Goal: Obtain resource: Download file/media

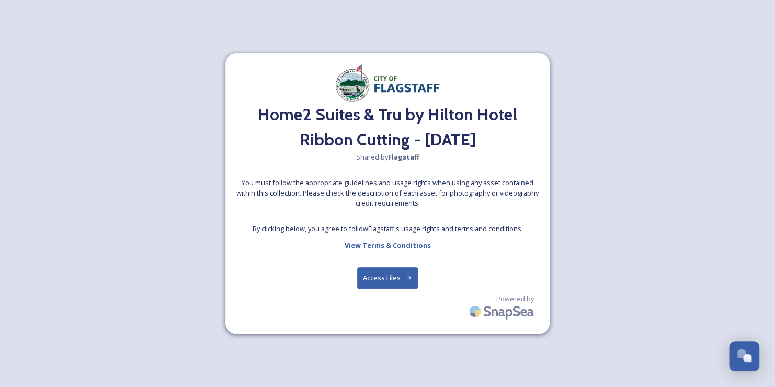
click at [378, 279] on button "Access Files" at bounding box center [387, 277] width 61 height 21
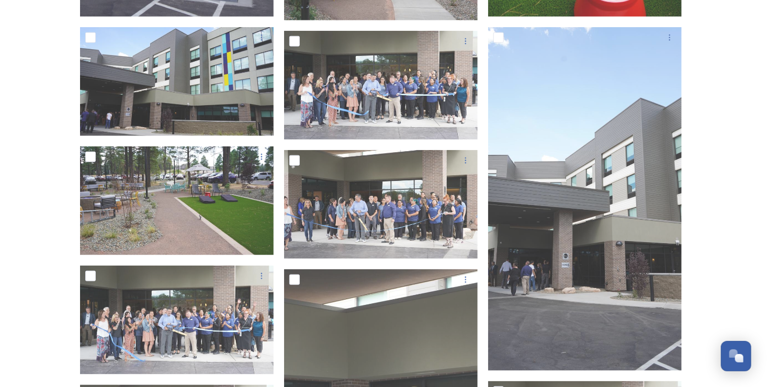
scroll to position [523, 0]
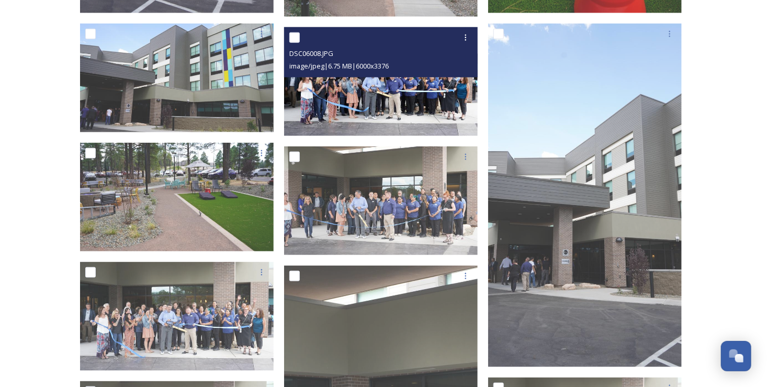
click at [386, 92] on img at bounding box center [380, 81] width 193 height 109
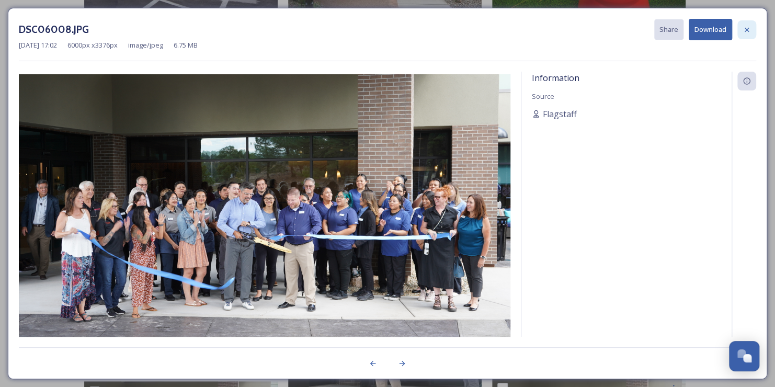
click at [747, 31] on icon at bounding box center [747, 30] width 8 height 8
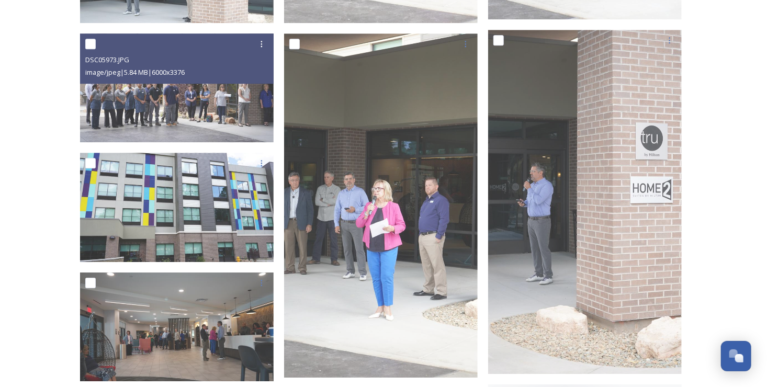
scroll to position [1464, 0]
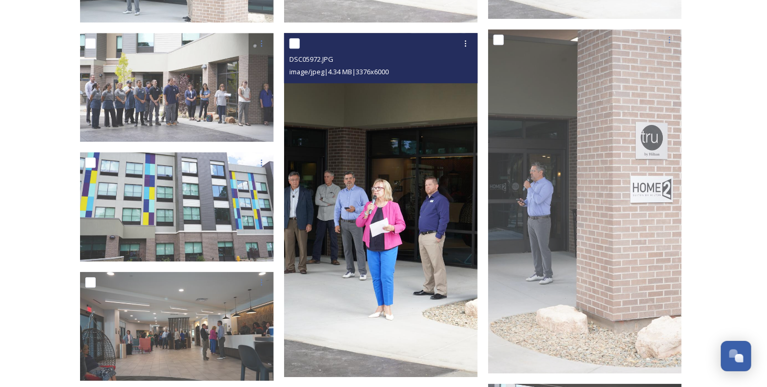
click at [363, 236] on img at bounding box center [380, 205] width 193 height 344
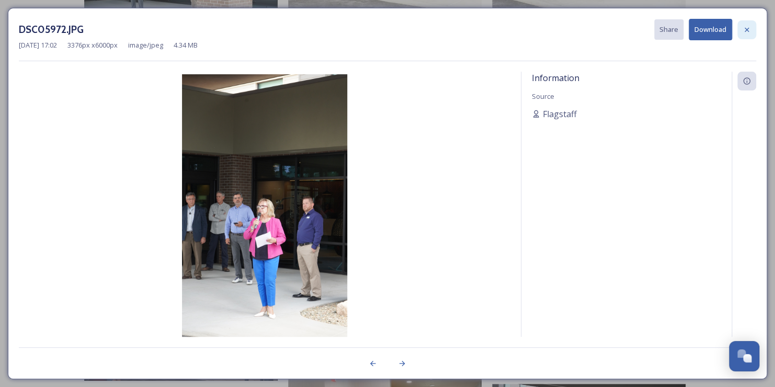
click at [740, 30] on div at bounding box center [746, 29] width 19 height 19
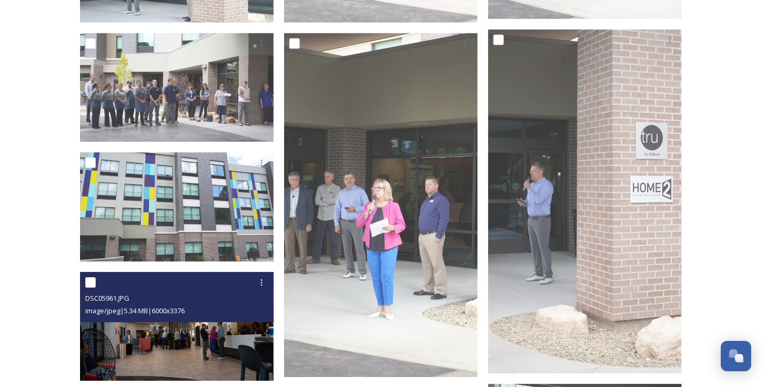
click at [184, 340] on img at bounding box center [176, 326] width 193 height 109
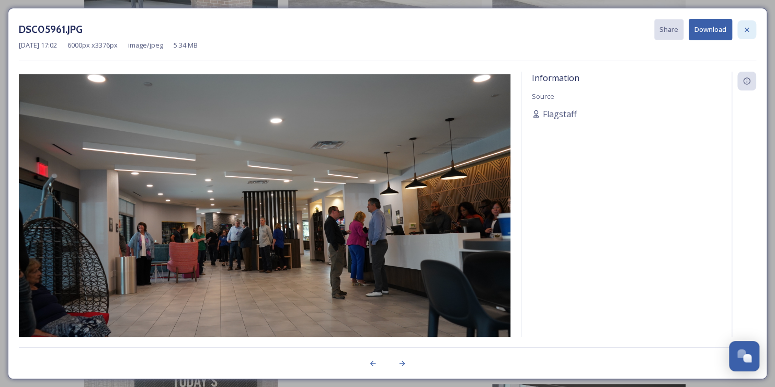
click at [743, 32] on icon at bounding box center [747, 30] width 8 height 8
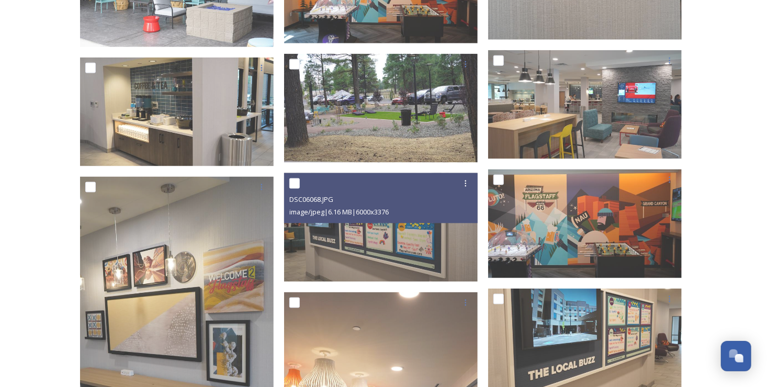
scroll to position [2562, 0]
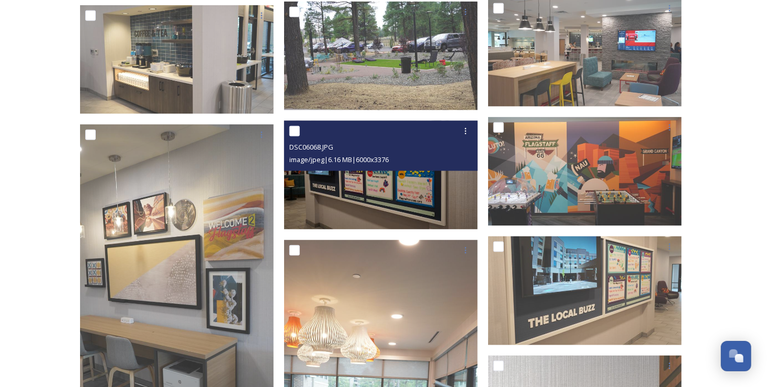
click at [389, 207] on img at bounding box center [380, 175] width 193 height 109
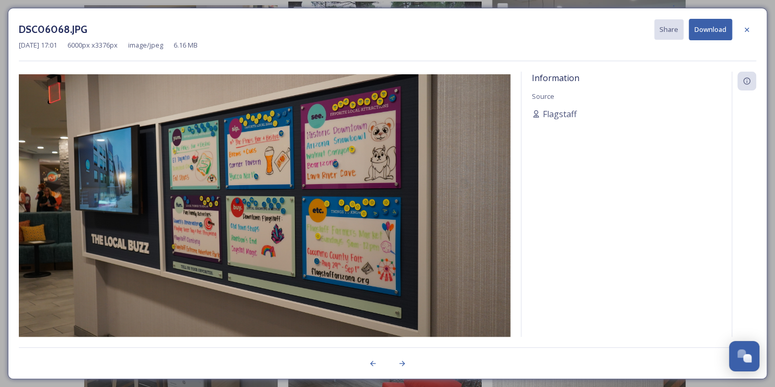
click at [743, 29] on icon at bounding box center [747, 30] width 8 height 8
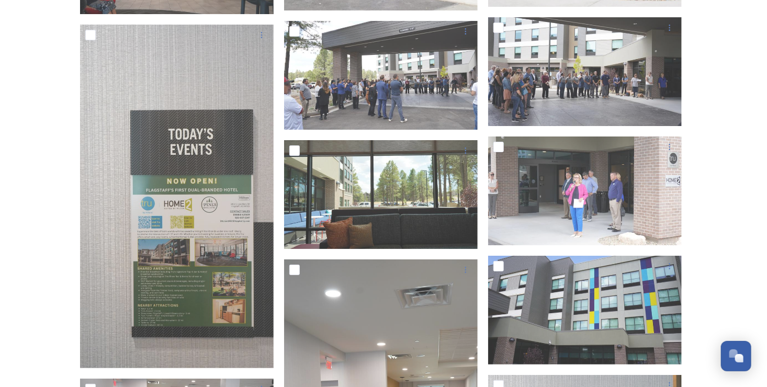
scroll to position [1865, 0]
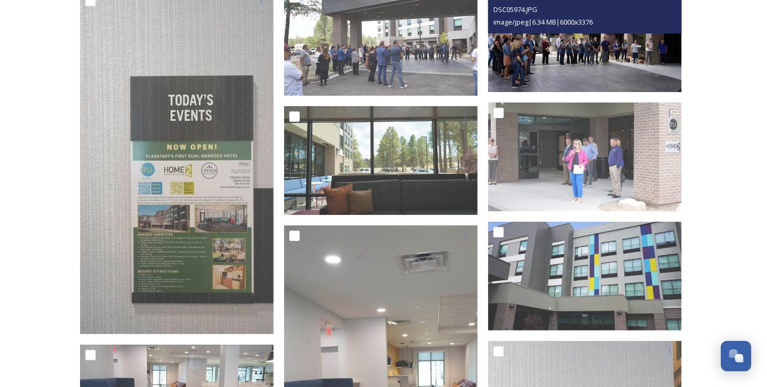
click at [582, 55] on img at bounding box center [584, 37] width 193 height 109
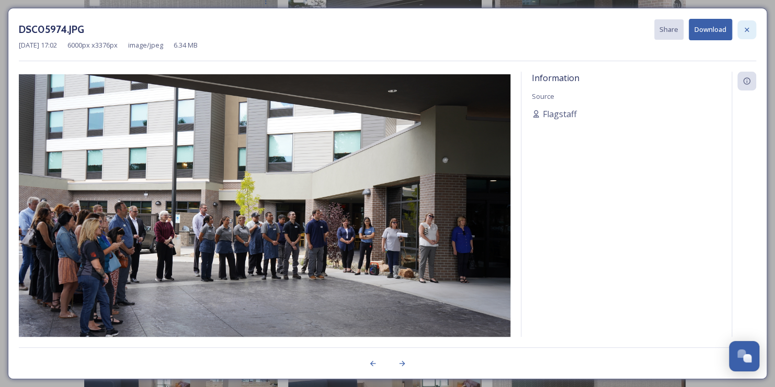
click at [748, 27] on icon at bounding box center [747, 29] width 4 height 4
